Goal: Task Accomplishment & Management: Complete application form

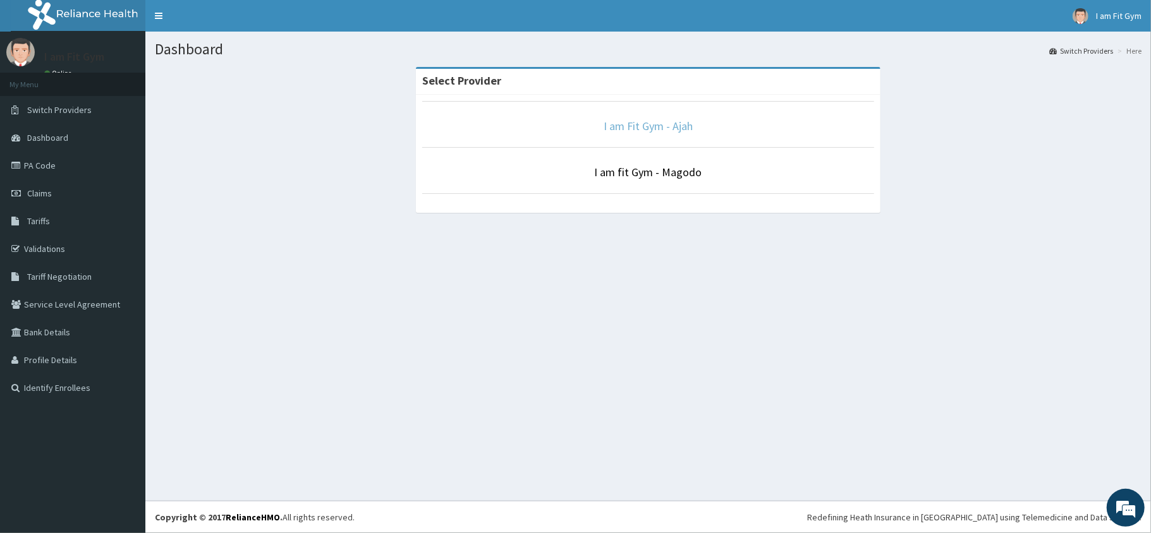
click at [612, 127] on link "I am Fit Gym - Ajah" at bounding box center [648, 126] width 89 height 15
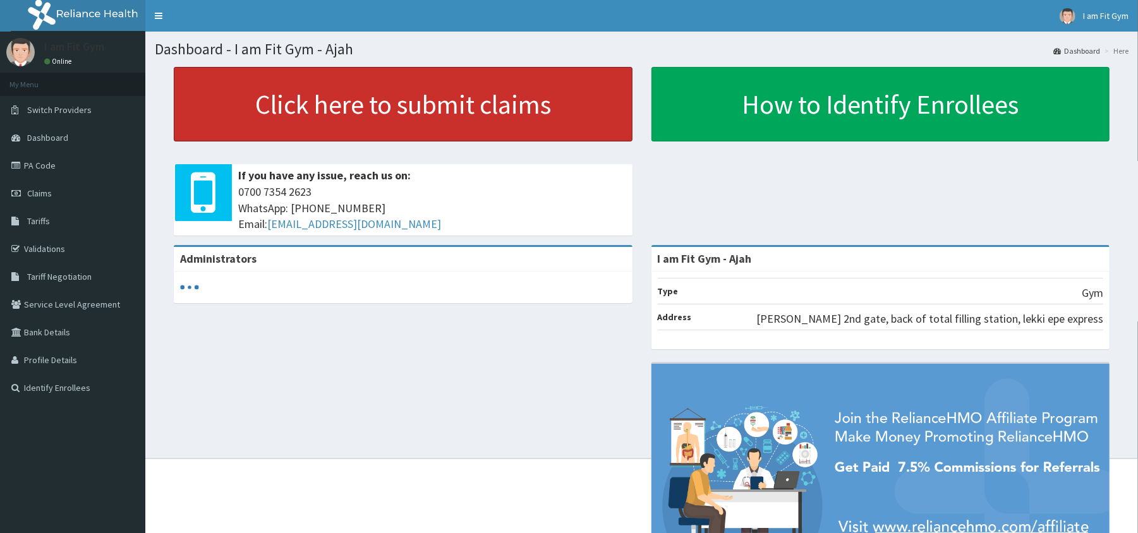
click at [231, 96] on link "Click here to submit claims" at bounding box center [403, 104] width 459 height 75
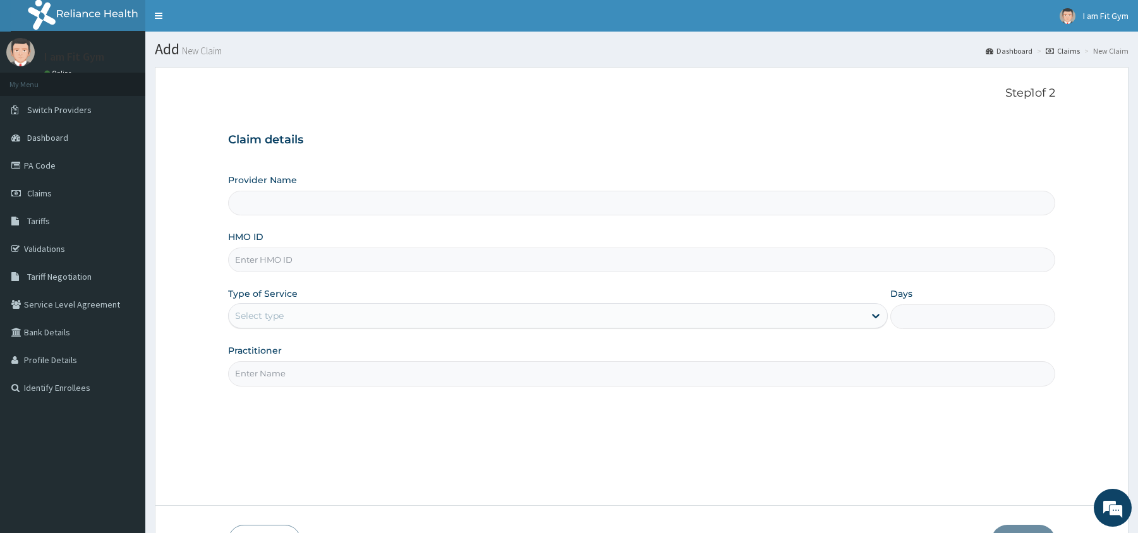
type input "I am Fit Gym - Ajah"
type input "1"
click at [482, 386] on input "Practitioner" at bounding box center [641, 373] width 827 height 25
type input "RAZZIE"
click at [524, 254] on input "HMO ID" at bounding box center [641, 260] width 827 height 25
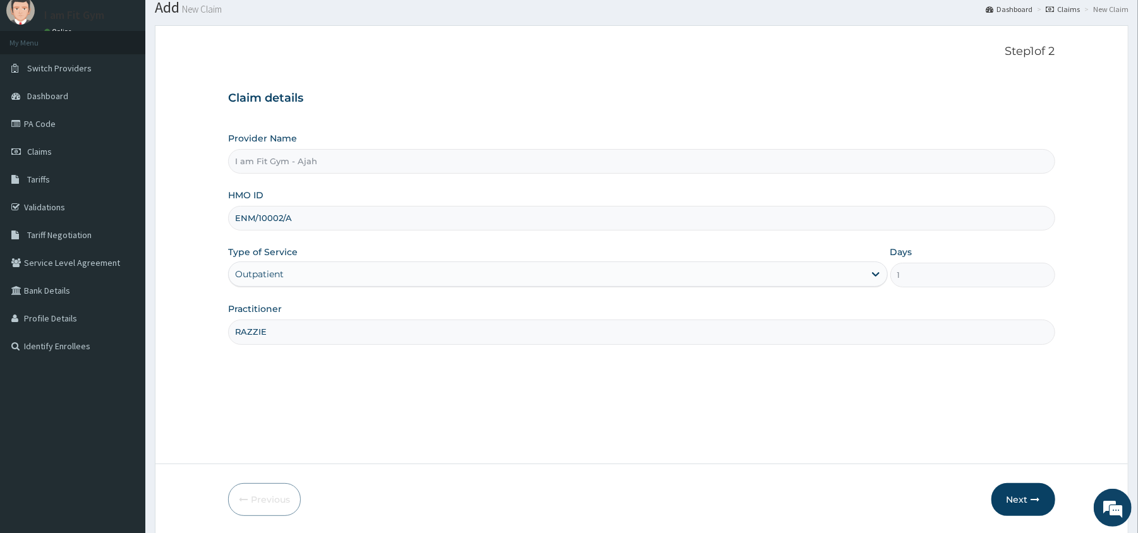
scroll to position [58, 0]
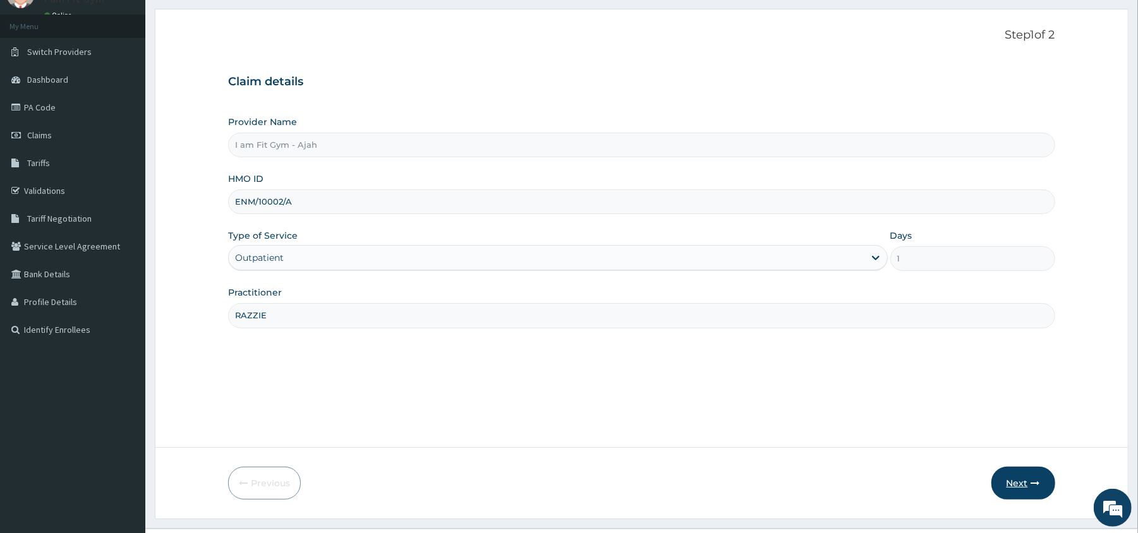
type input "ENM/10002/A"
click at [1016, 490] on button "Next" at bounding box center [1024, 483] width 64 height 33
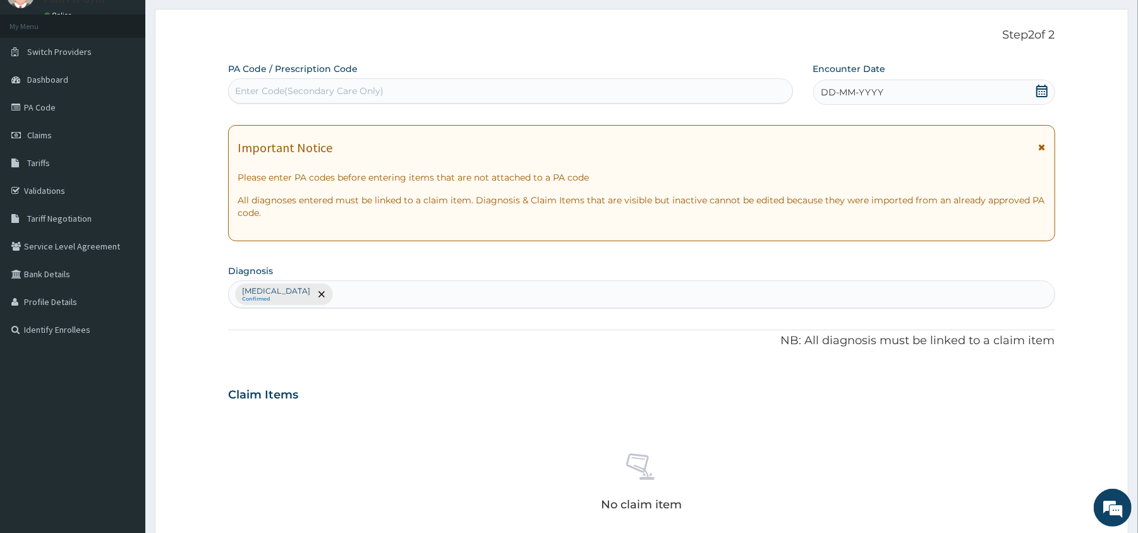
click at [930, 99] on div "DD-MM-YYYY" at bounding box center [934, 92] width 242 height 25
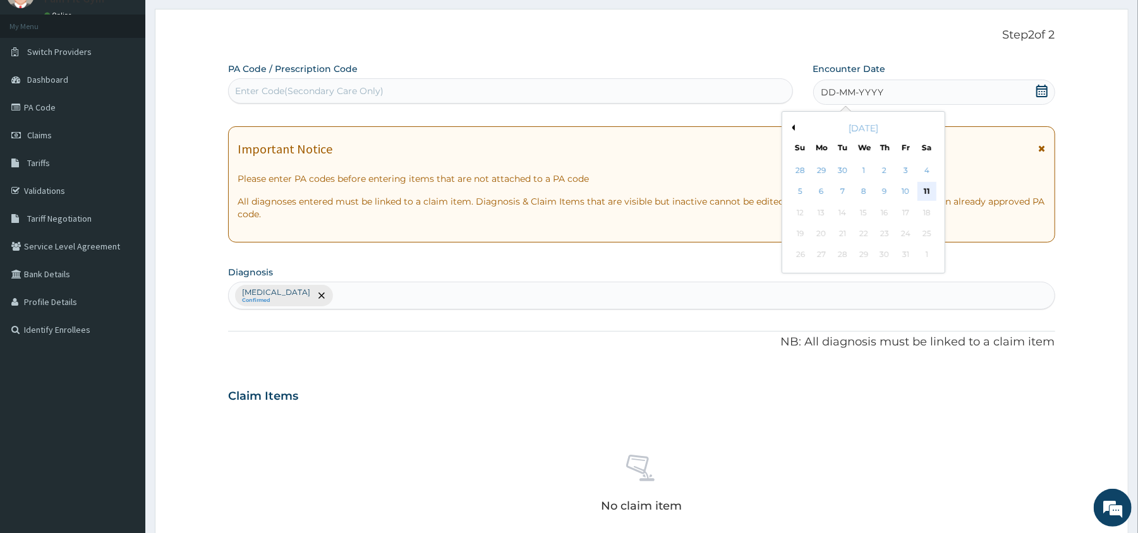
click at [933, 188] on div "11" at bounding box center [926, 192] width 19 height 19
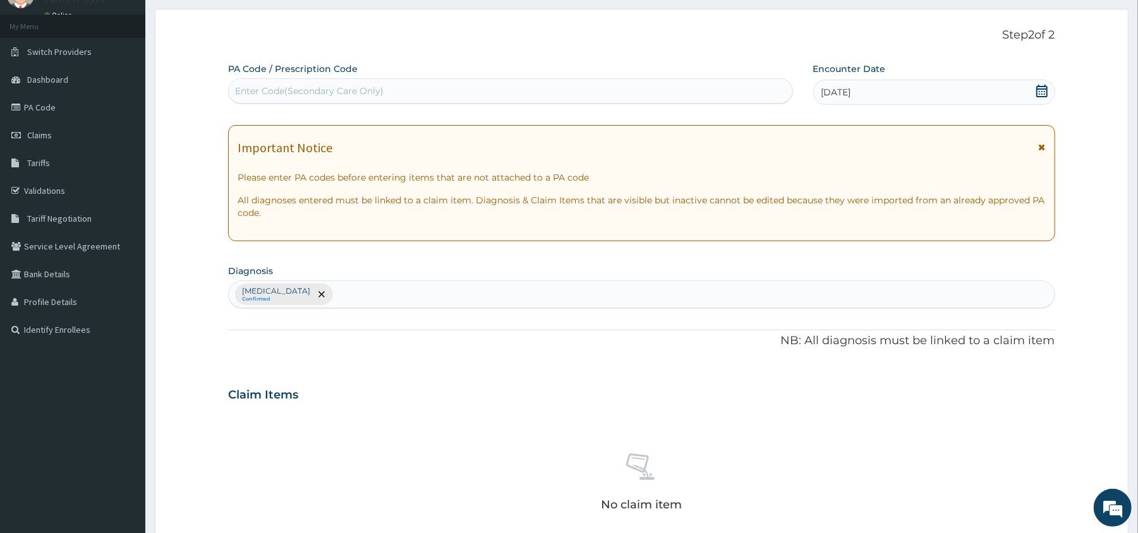
click at [731, 94] on div "Enter Code(Secondary Care Only)" at bounding box center [510, 91] width 563 height 20
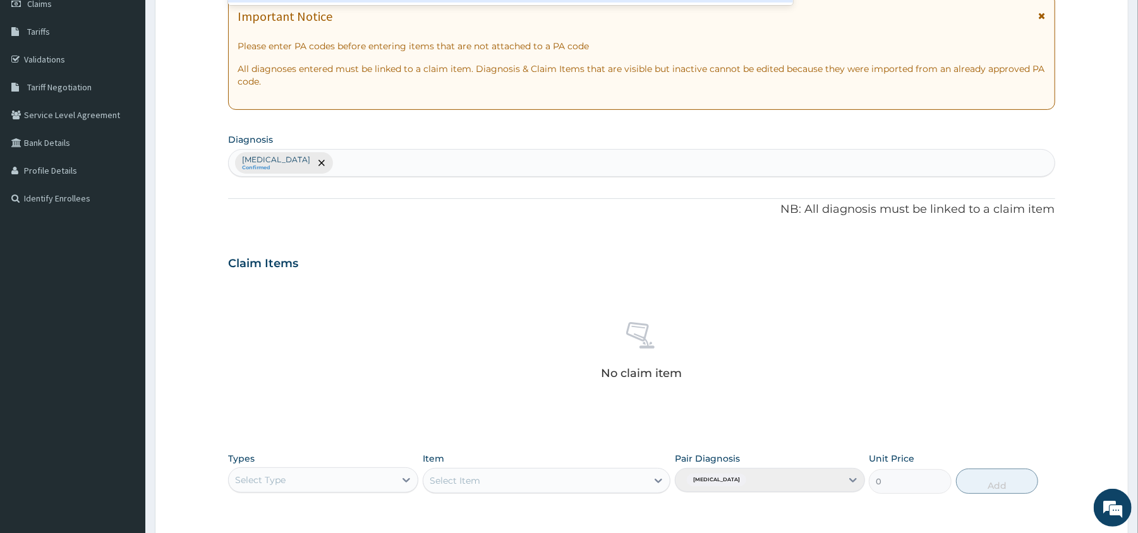
scroll to position [270, 0]
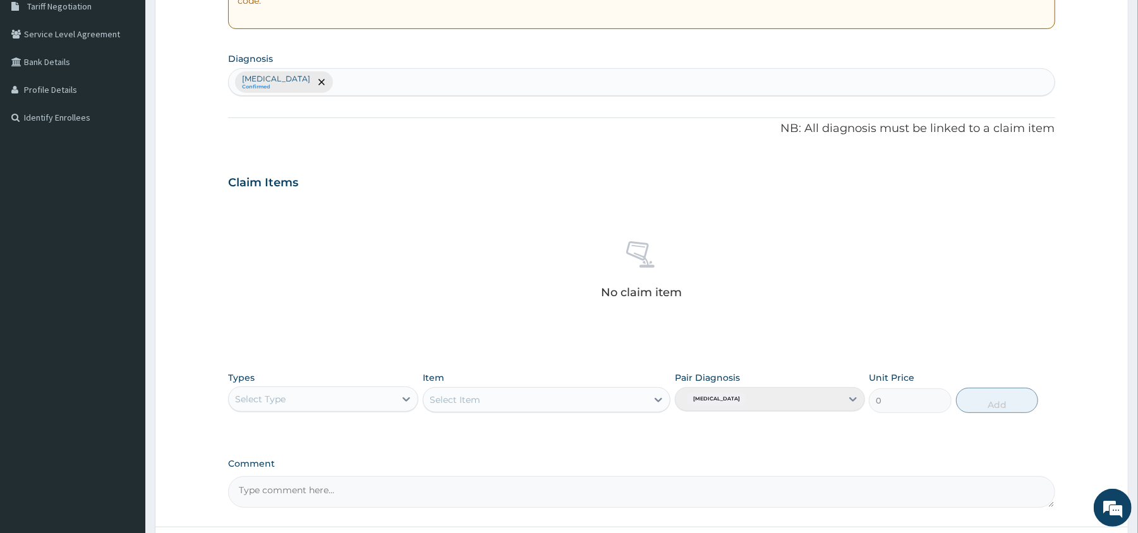
type input "PA/083D31"
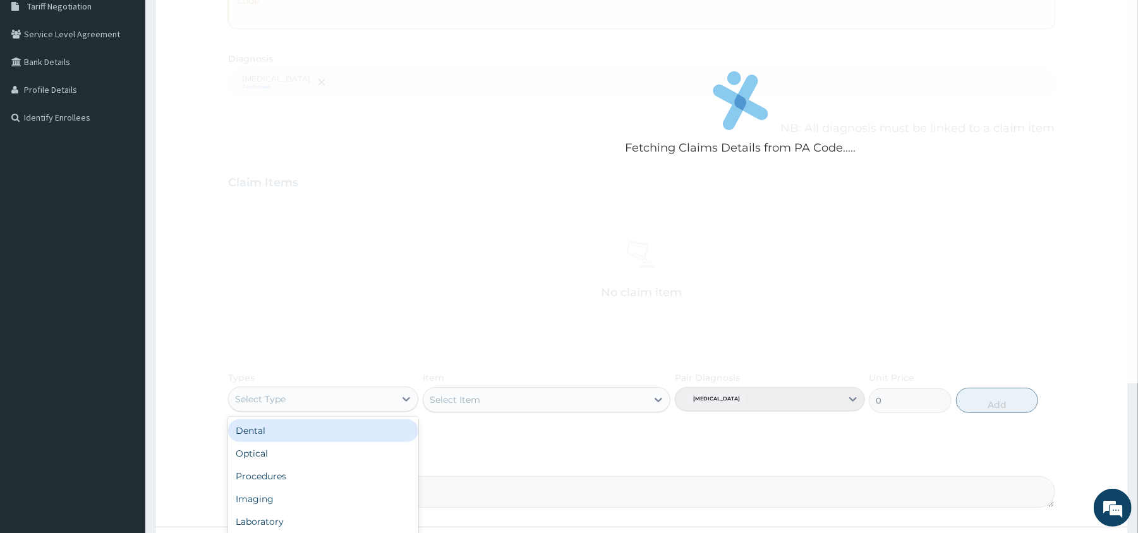
click at [375, 394] on div "Select Type" at bounding box center [312, 399] width 166 height 20
type input "GYM"
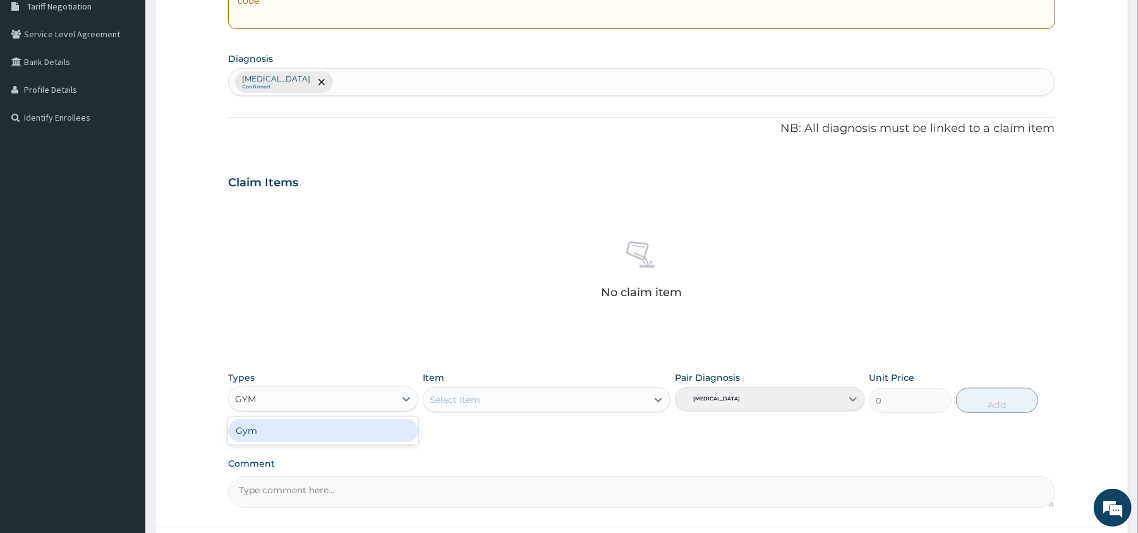
click at [367, 428] on div "Gym" at bounding box center [323, 431] width 190 height 23
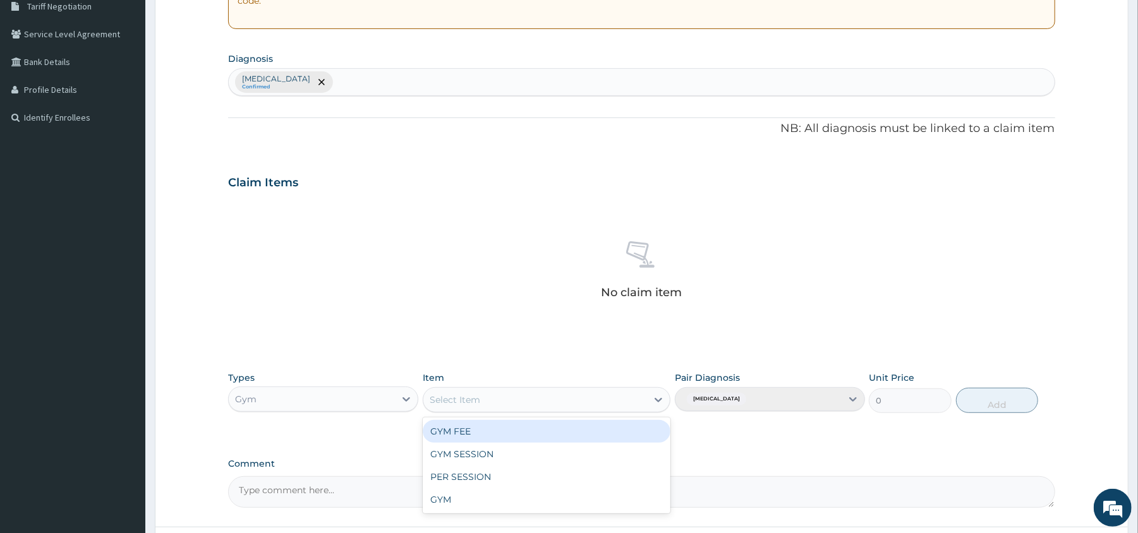
click at [446, 399] on div "Select Item" at bounding box center [455, 400] width 51 height 13
click at [446, 426] on div "GYM FEE" at bounding box center [547, 431] width 248 height 23
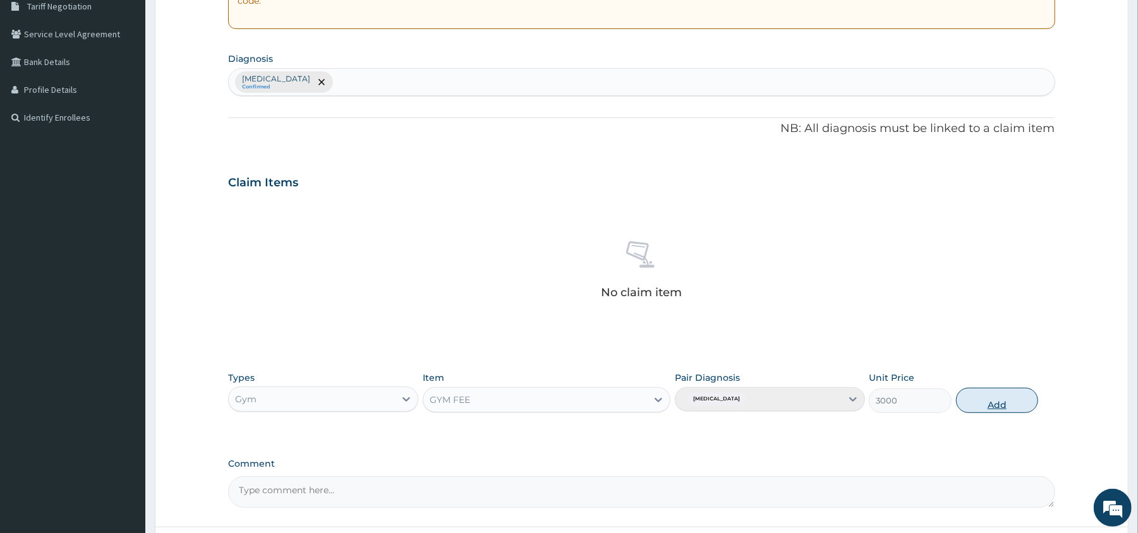
click at [1020, 397] on button "Add" at bounding box center [997, 400] width 83 height 25
type input "0"
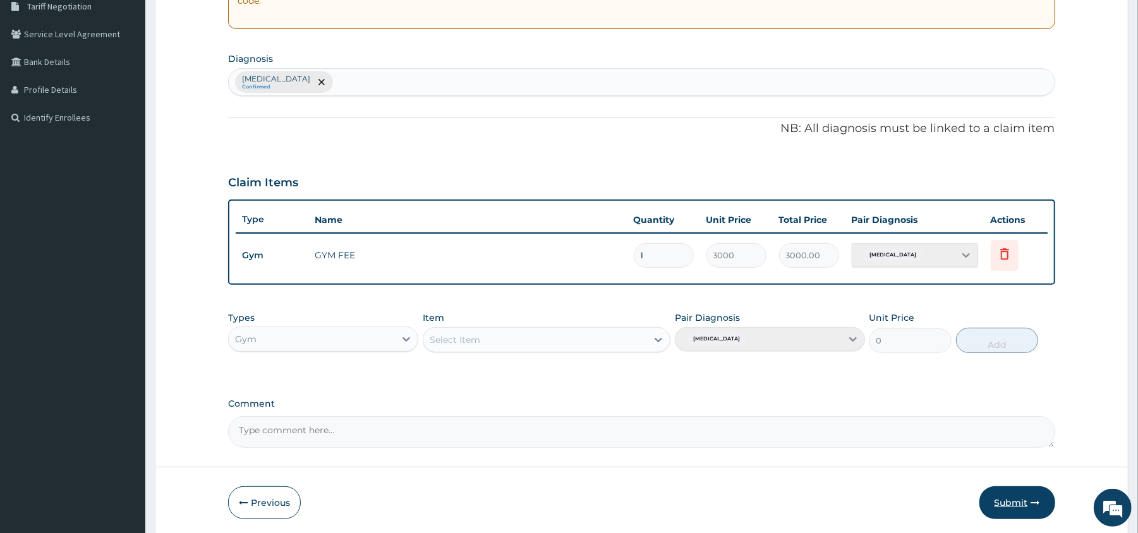
click at [1014, 491] on button "Submit" at bounding box center [1018, 503] width 76 height 33
